Goal: Transaction & Acquisition: Subscribe to service/newsletter

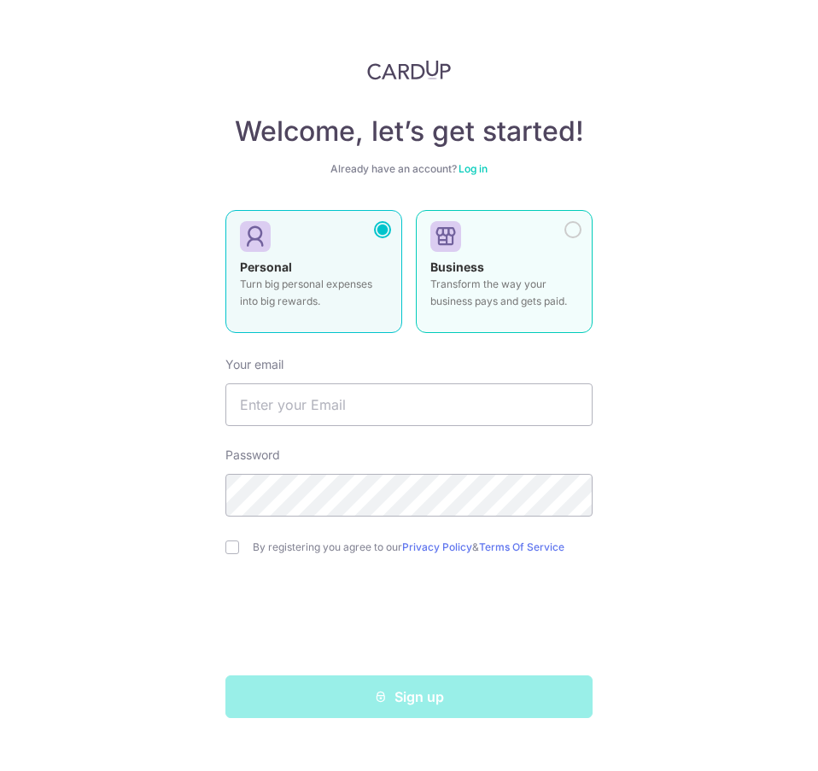
click at [489, 295] on p "Transform the way your business pays and gets paid." at bounding box center [504, 293] width 148 height 34
click at [385, 282] on p "Turn big personal expenses into big rewards." at bounding box center [314, 293] width 148 height 34
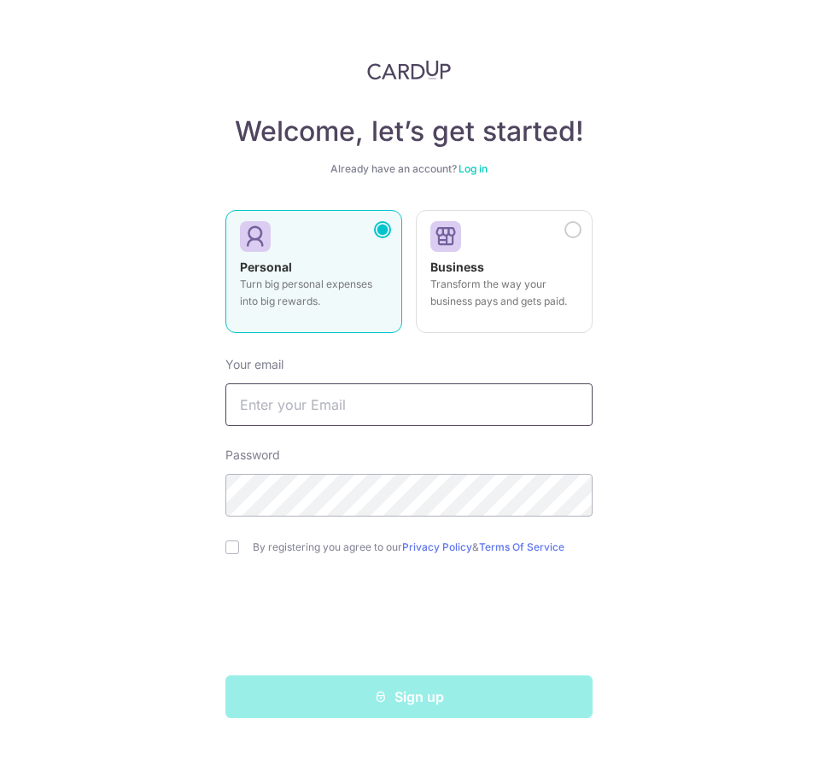
click at [358, 396] on input "text" at bounding box center [408, 404] width 367 height 43
type input "[EMAIL_ADDRESS][DOMAIN_NAME]"
